Goal: Find specific page/section: Find specific page/section

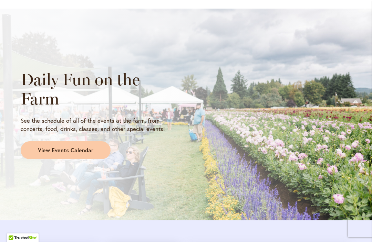
scroll to position [595, 0]
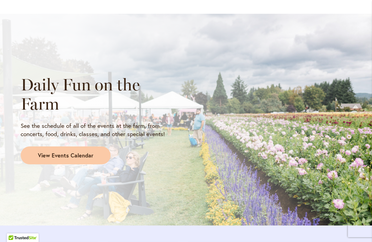
click at [89, 152] on span "View Events Calendar" at bounding box center [65, 156] width 55 height 8
click at [86, 154] on span "View Events Calendar" at bounding box center [65, 156] width 55 height 8
click at [81, 152] on span "View Events Calendar" at bounding box center [65, 156] width 55 height 8
click at [84, 157] on span "View Events Calendar" at bounding box center [65, 156] width 55 height 8
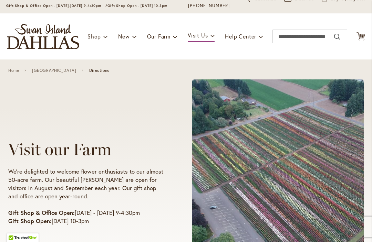
scroll to position [54, 0]
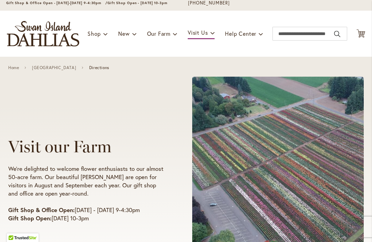
click at [148, 3] on span "Gift Shop Open - [DATE] 10-3pm" at bounding box center [137, 3] width 60 height 4
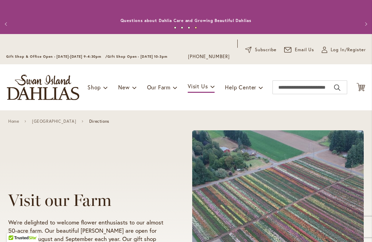
scroll to position [0, 0]
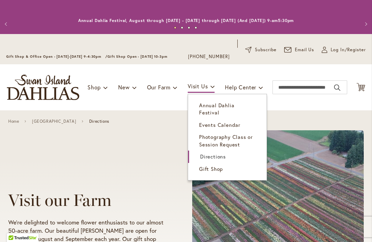
click at [234, 107] on span "Annual Dahlia Festival" at bounding box center [216, 109] width 35 height 14
